Goal: Task Accomplishment & Management: Manage account settings

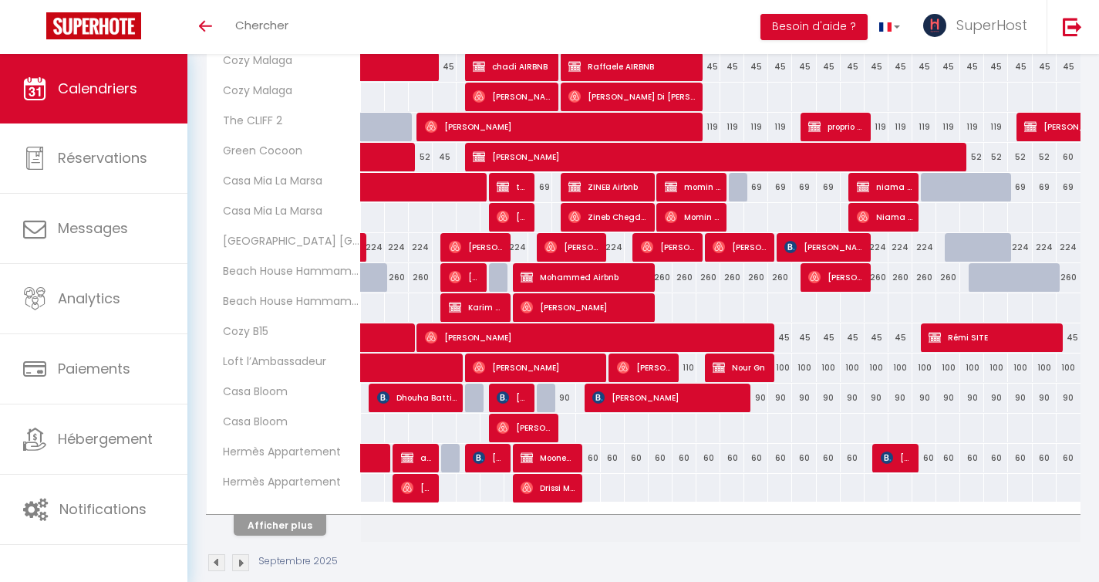
scroll to position [443, 0]
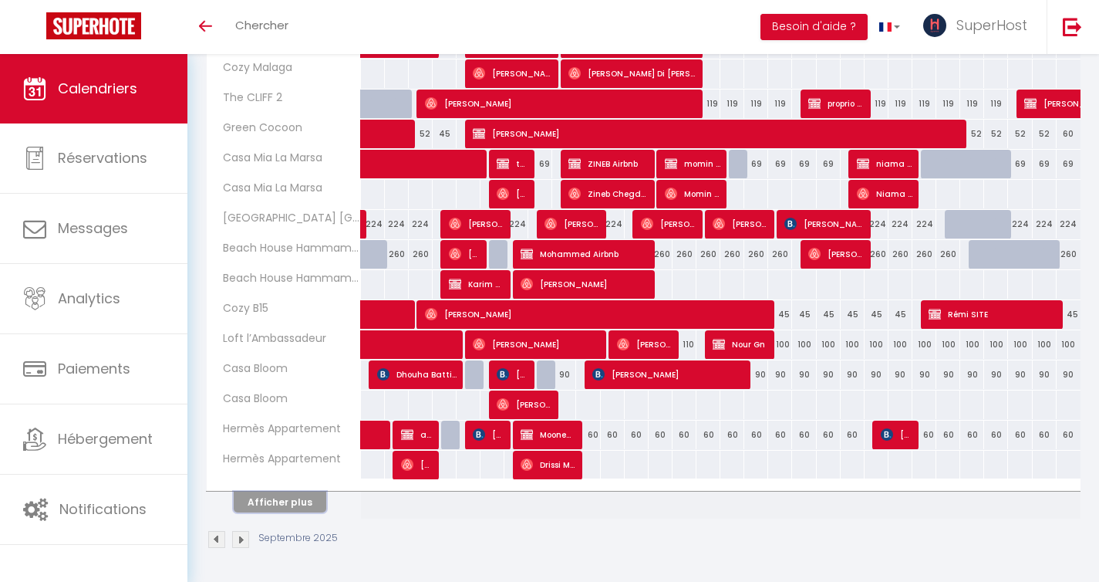
click at [298, 500] on button "Afficher plus" at bounding box center [280, 501] width 93 height 21
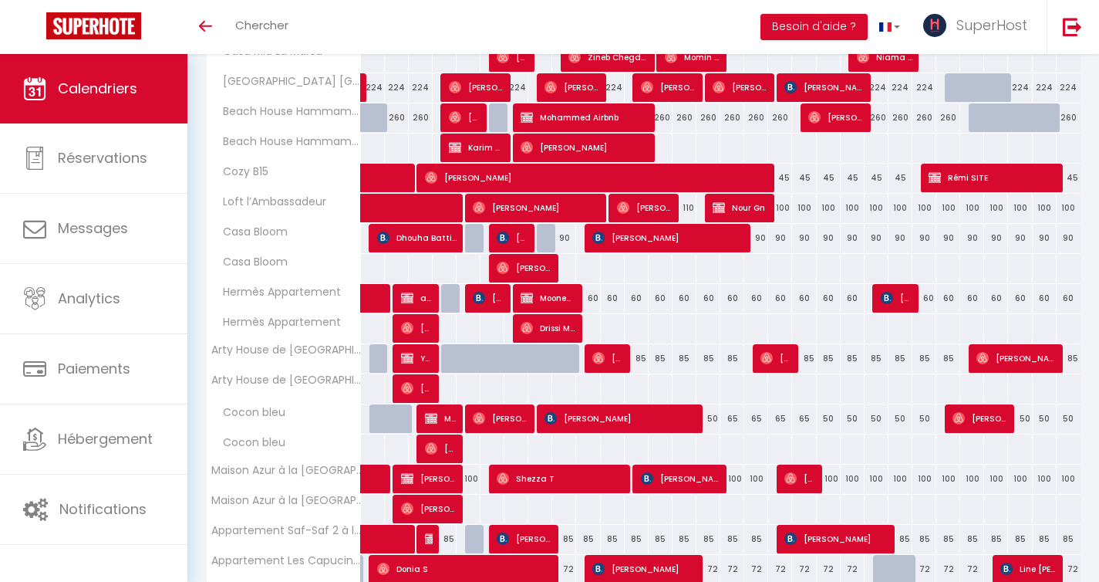
scroll to position [581, 0]
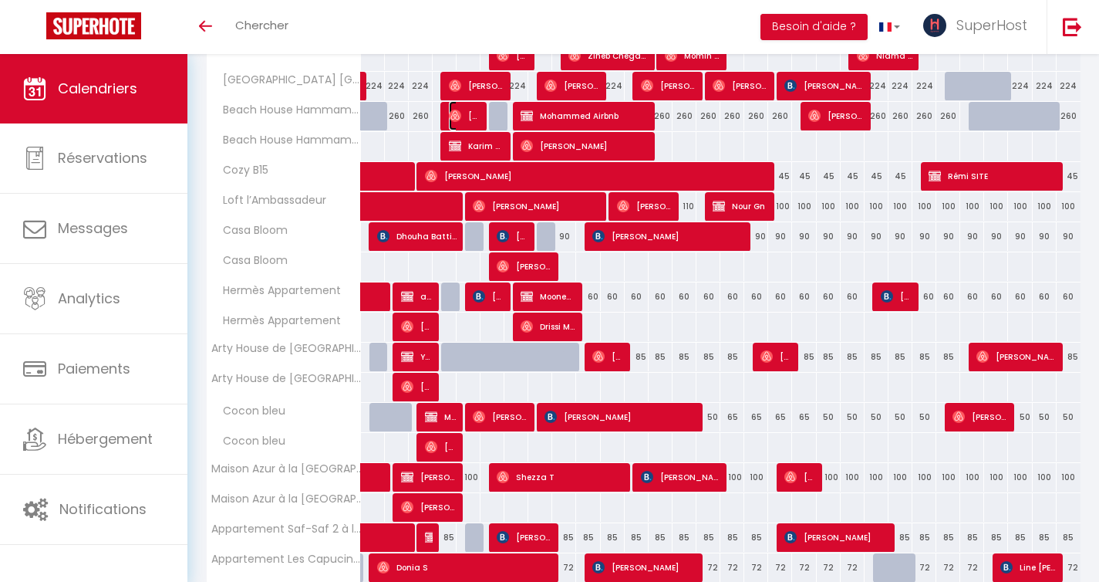
click at [473, 122] on span "[PERSON_NAME]" at bounding box center [465, 115] width 32 height 29
select select "OK"
select select "0"
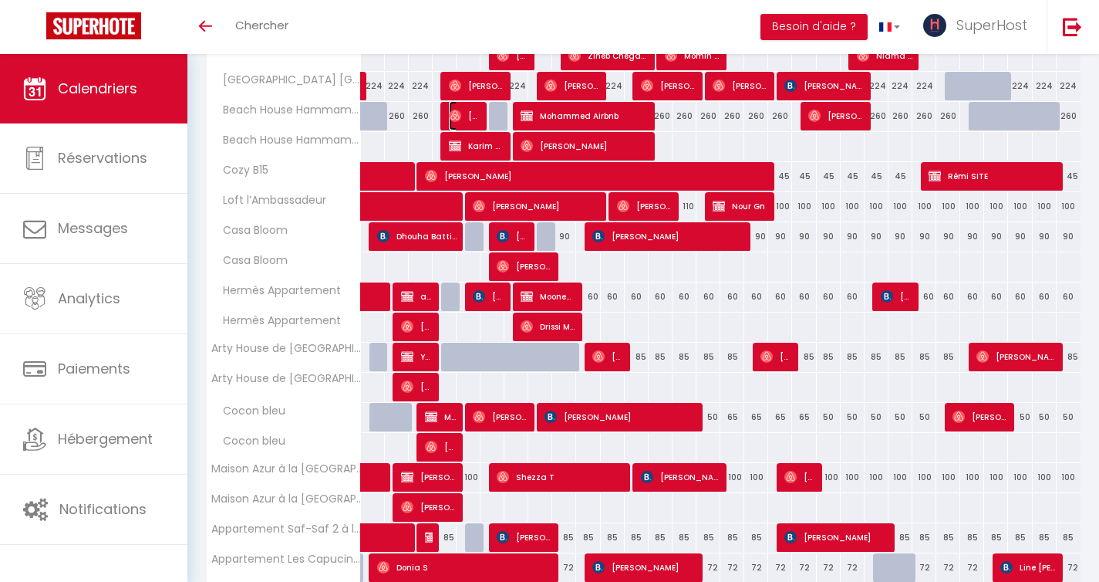
select select "1"
select select
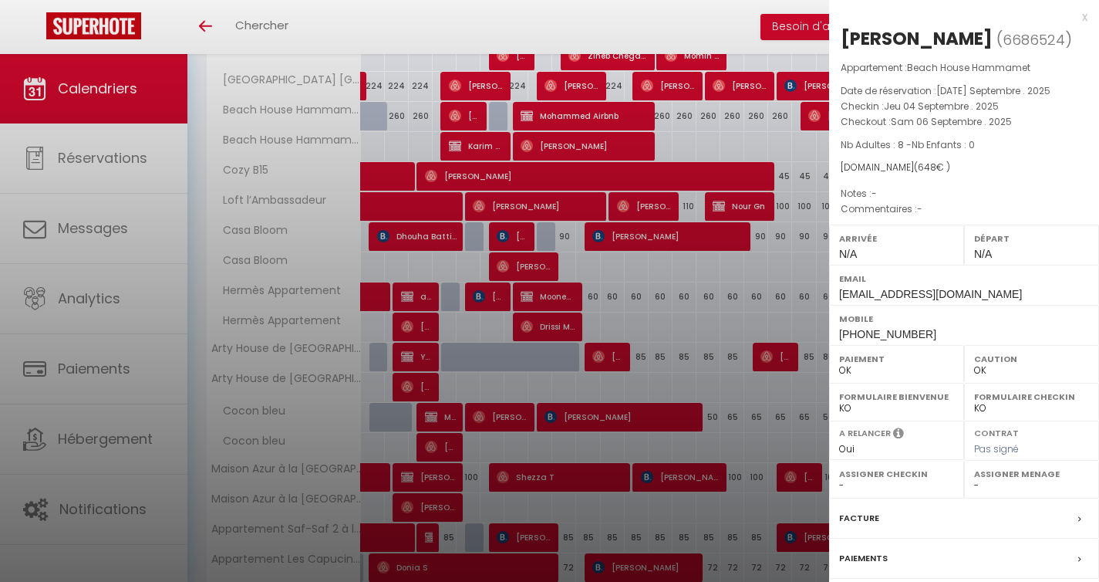
click at [399, 144] on div at bounding box center [549, 291] width 1099 height 582
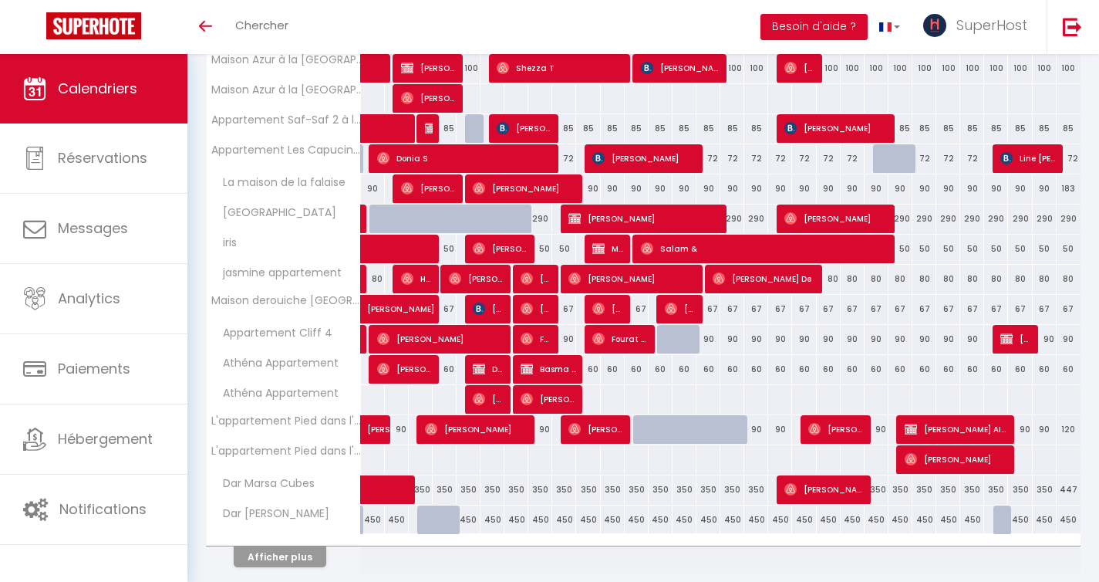
scroll to position [1024, 0]
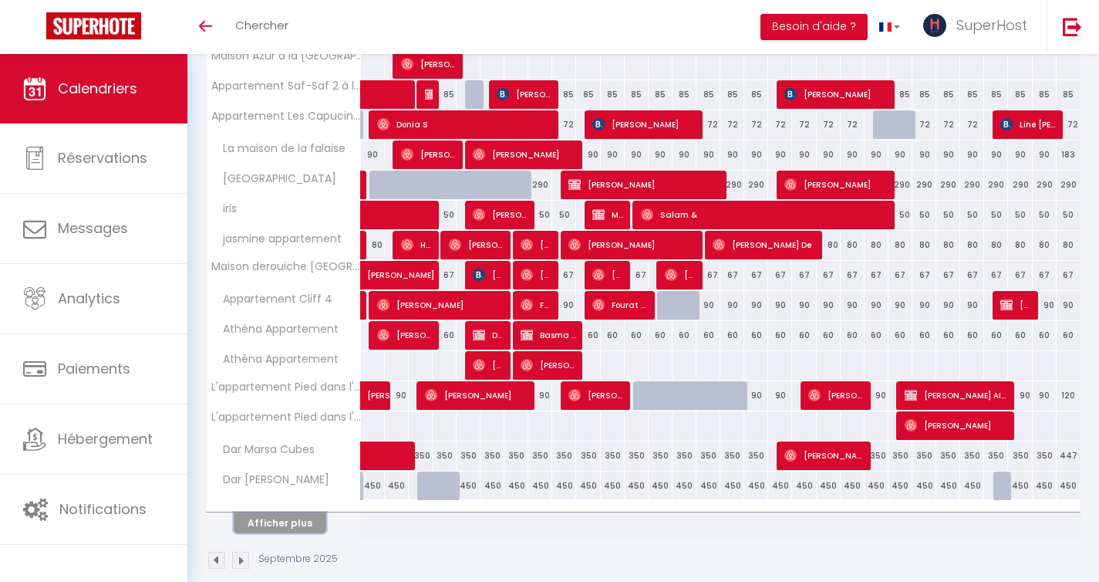
click at [275, 522] on button "Afficher plus" at bounding box center [280, 522] width 93 height 21
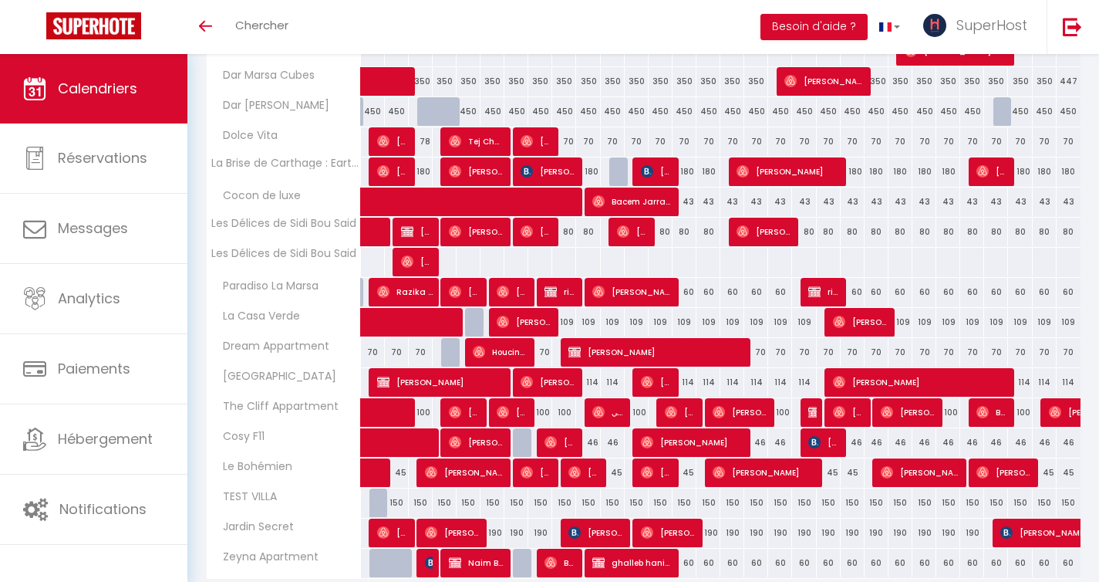
scroll to position [1400, 0]
